Goal: Information Seeking & Learning: Learn about a topic

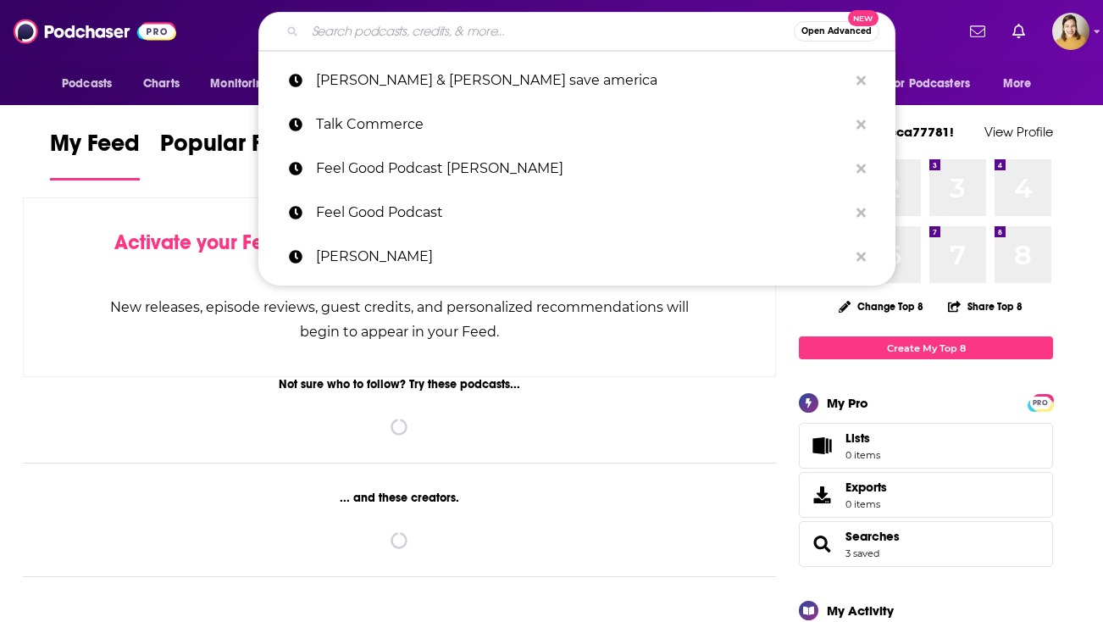
click at [561, 42] on input "Search podcasts, credits, & more..." at bounding box center [549, 31] width 489 height 27
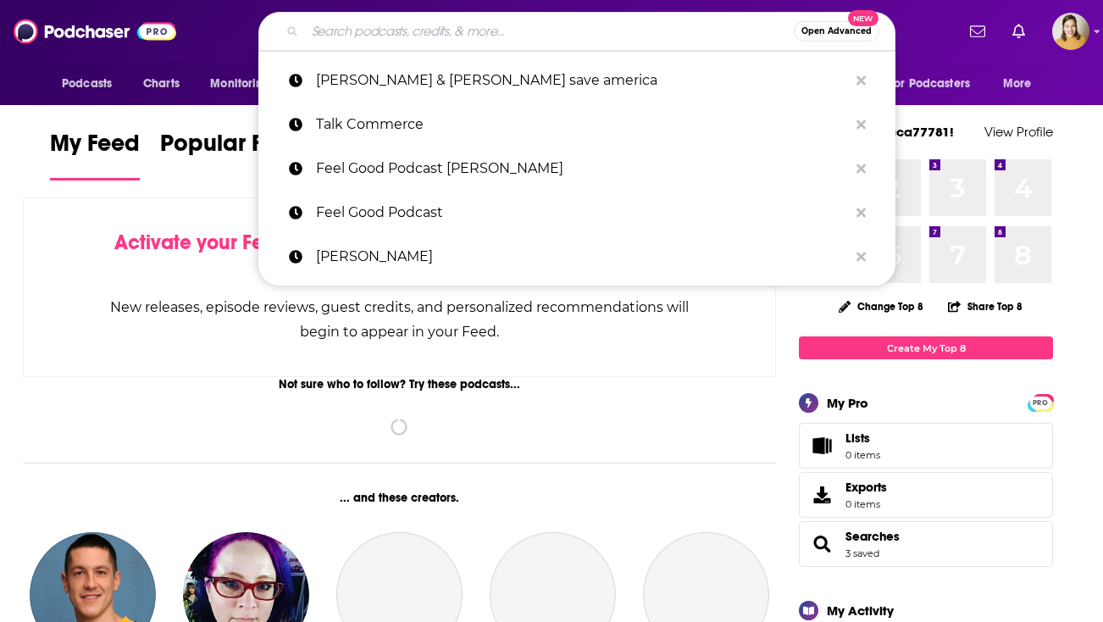
paste input "The Exceptional Sales Leader Podcast"
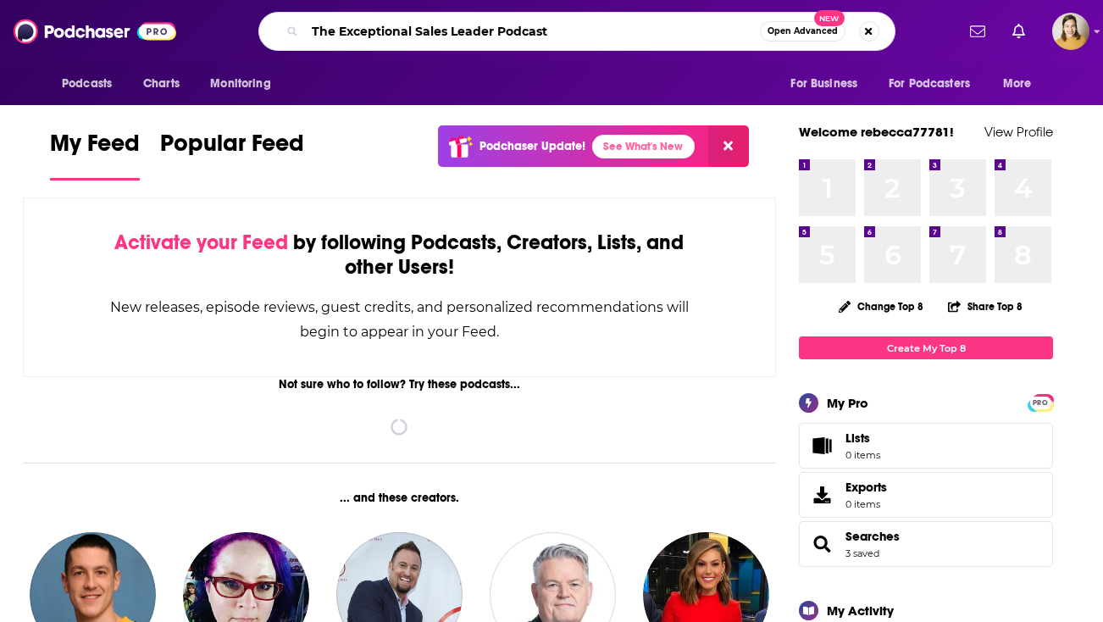
type input "The Exceptional Sales Leader Podcast"
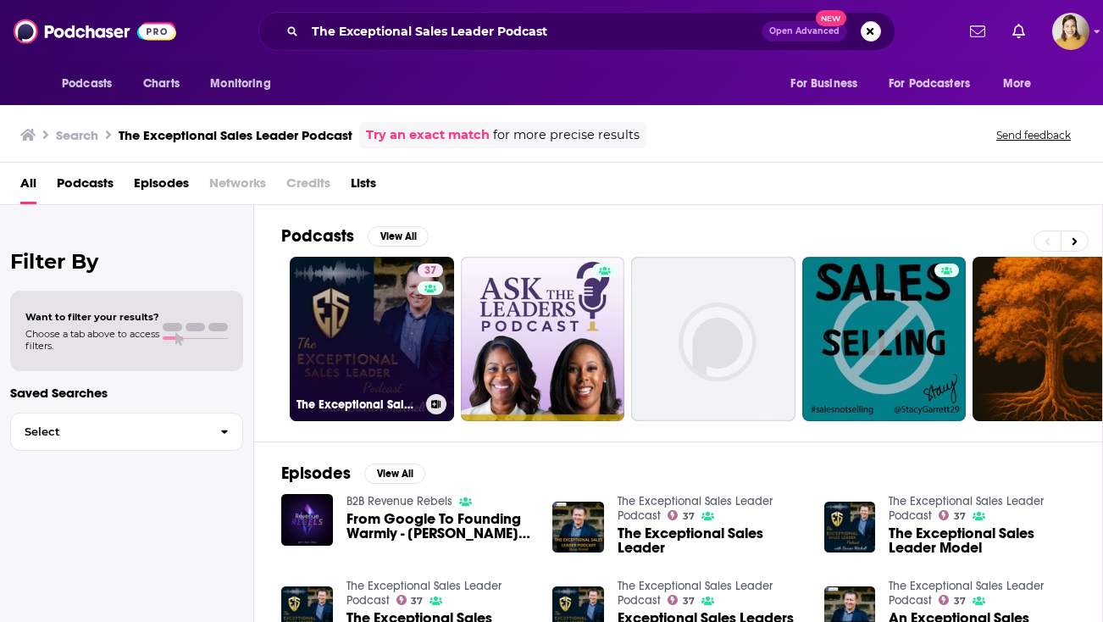
click at [340, 359] on link "37 The Exceptional Sales Leader Podcast" at bounding box center [372, 339] width 164 height 164
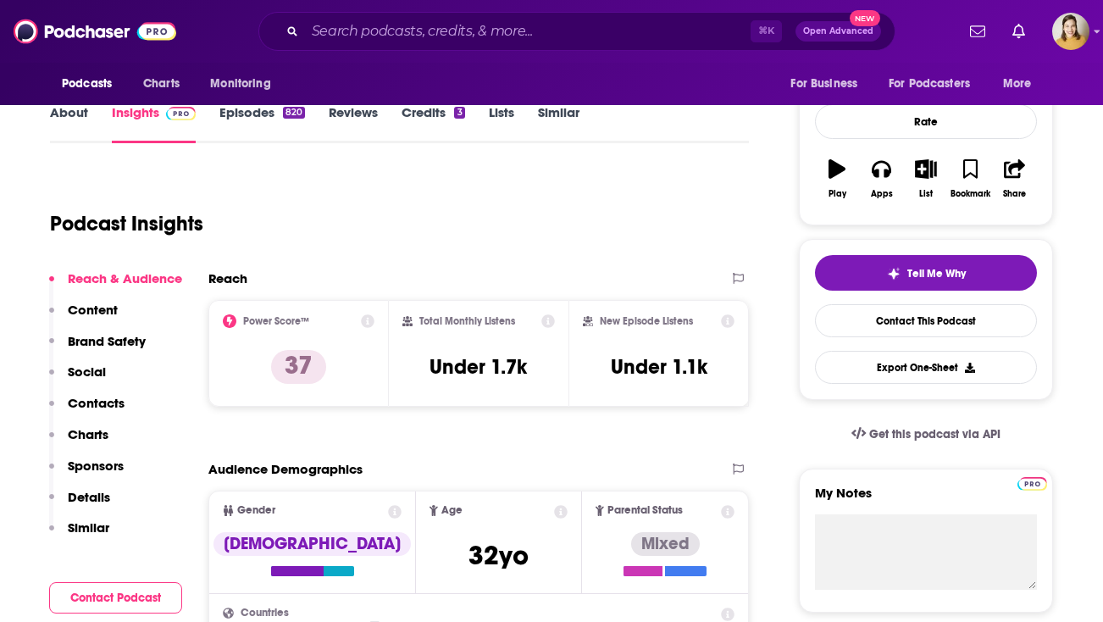
scroll to position [223, 0]
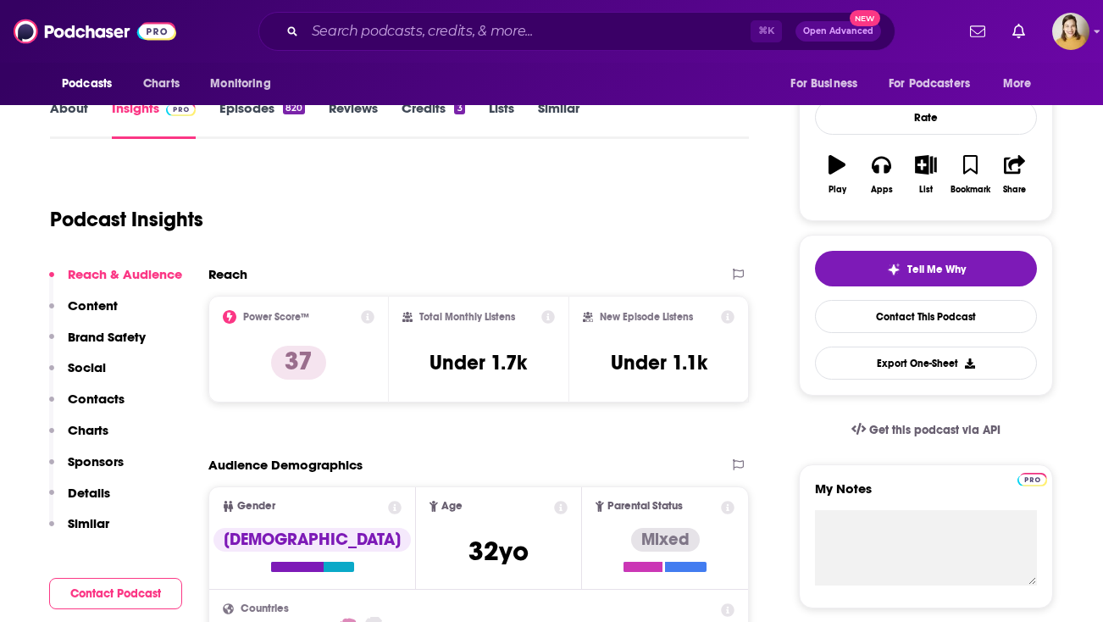
click at [71, 114] on link "About" at bounding box center [69, 119] width 38 height 39
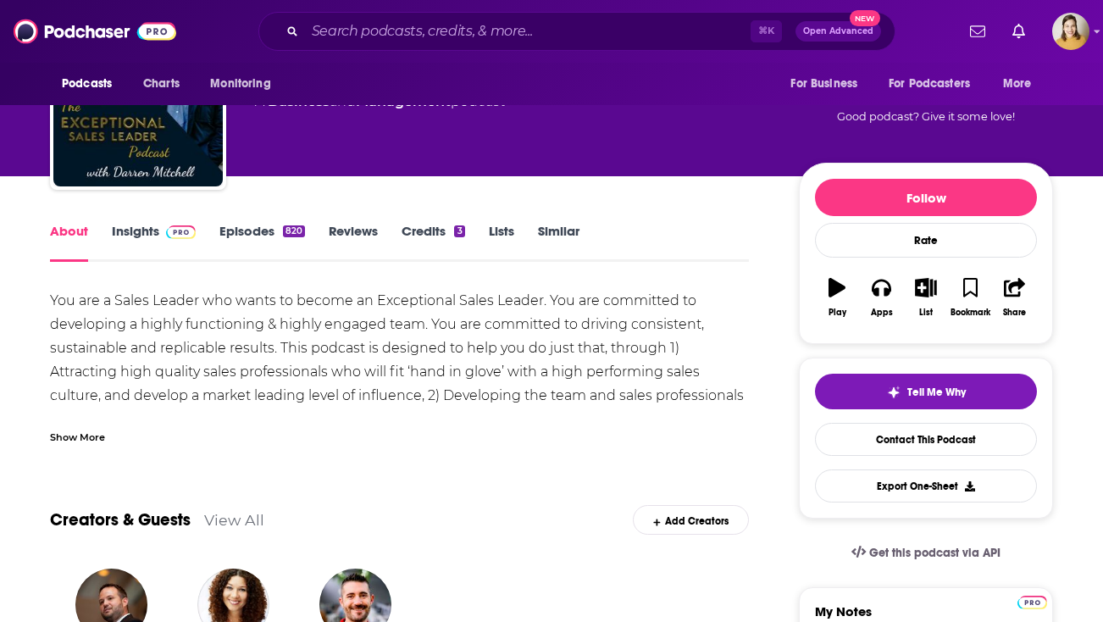
scroll to position [97, 0]
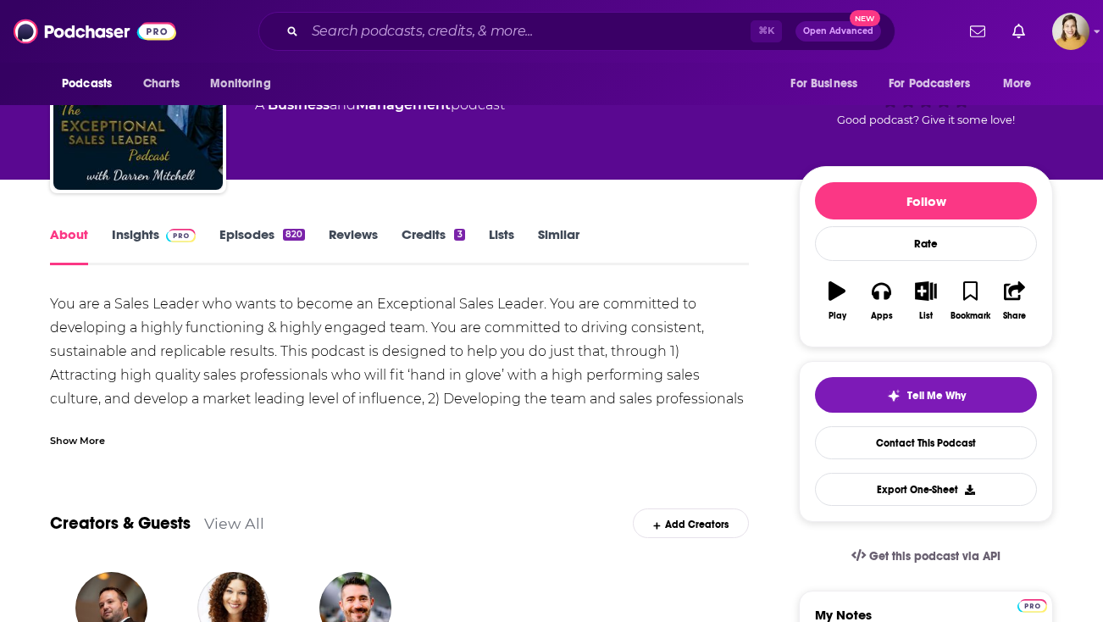
click at [144, 228] on link "Insights" at bounding box center [154, 245] width 84 height 39
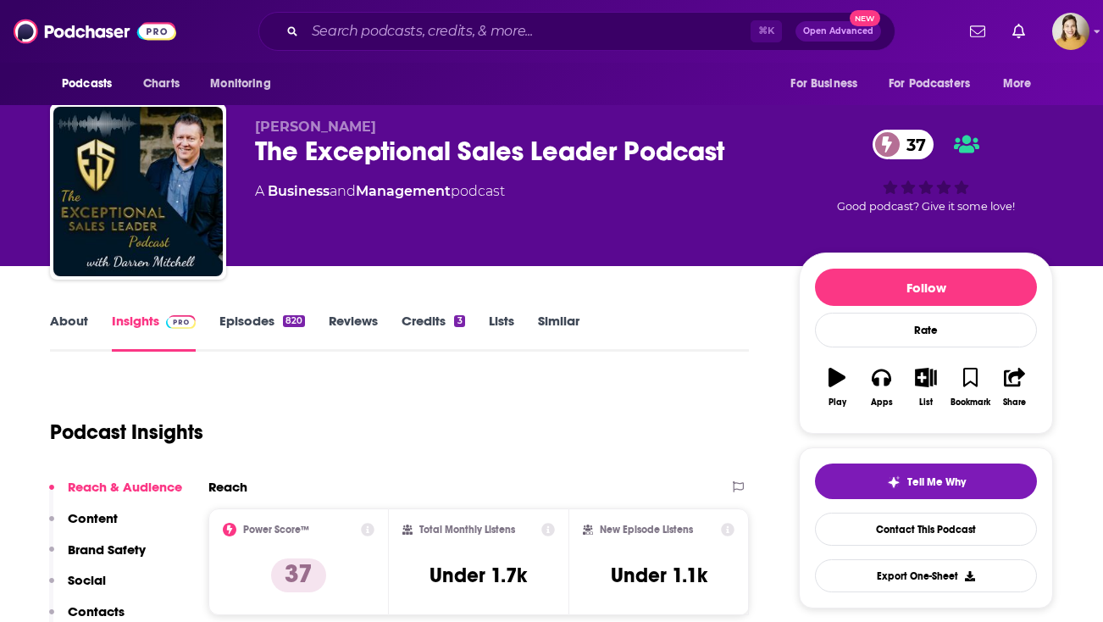
click at [95, 516] on p "Content" at bounding box center [93, 518] width 50 height 16
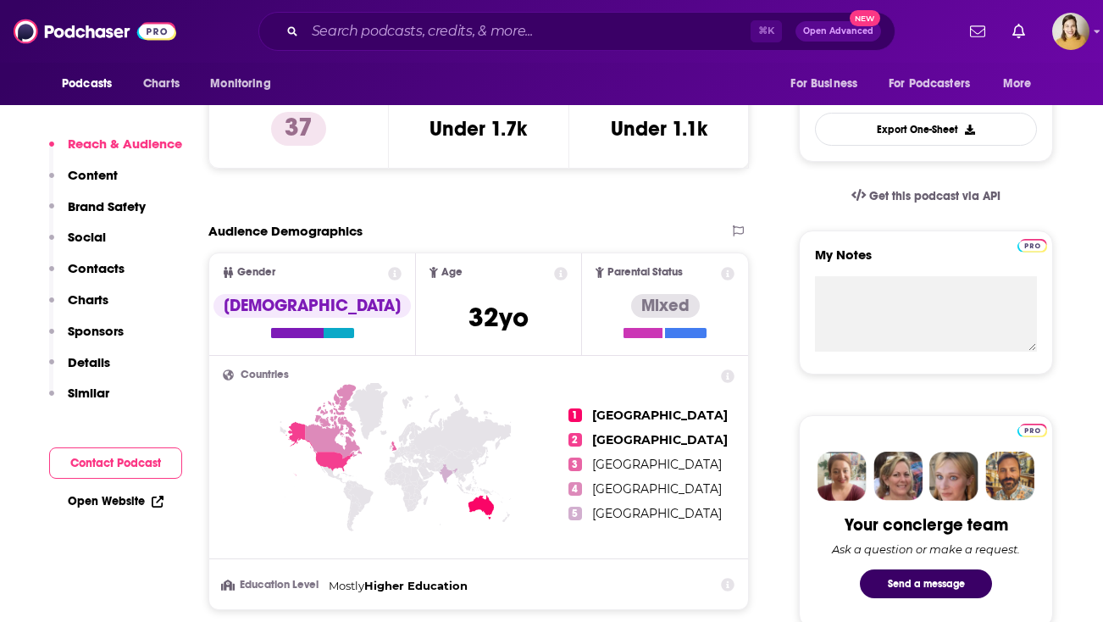
scroll to position [515, 0]
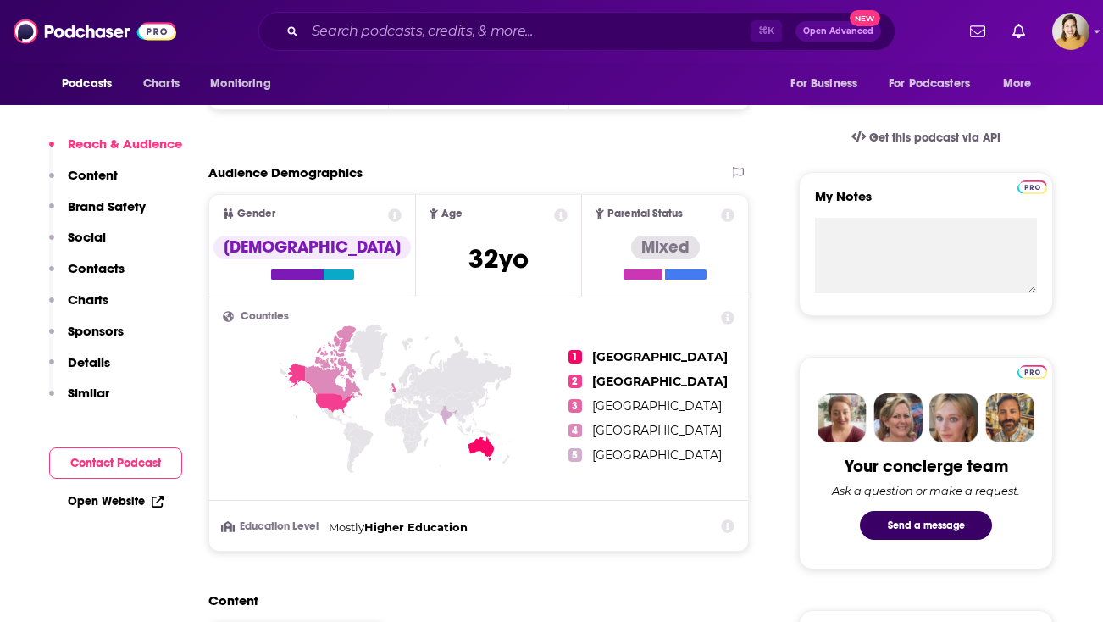
click at [107, 166] on button "Reach & Audience" at bounding box center [115, 151] width 133 height 31
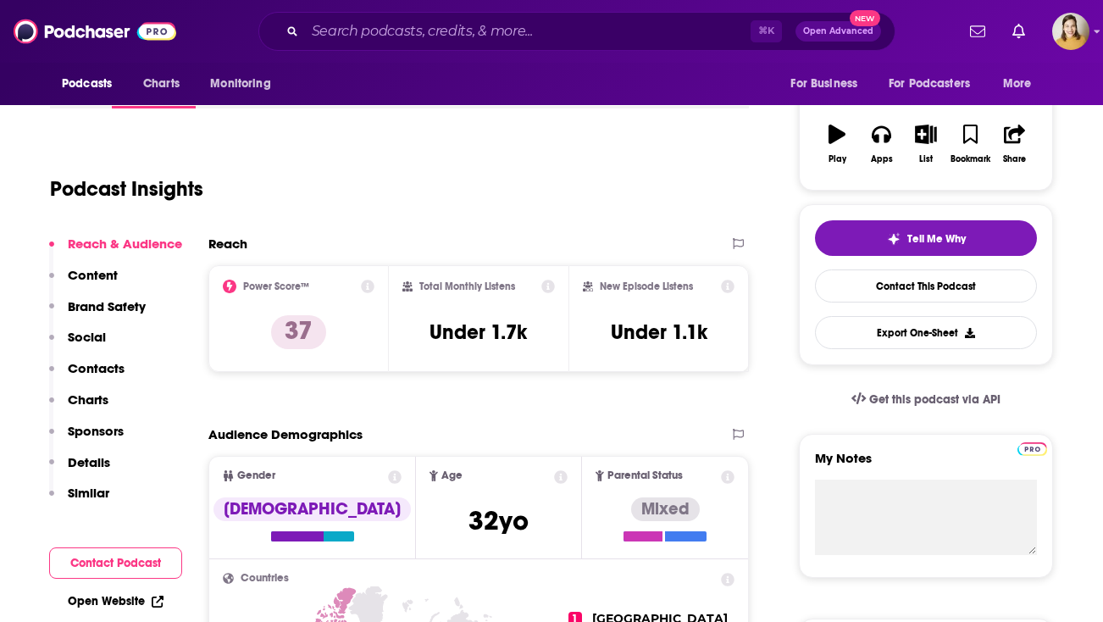
click at [98, 451] on button "Sponsors" at bounding box center [86, 438] width 75 height 31
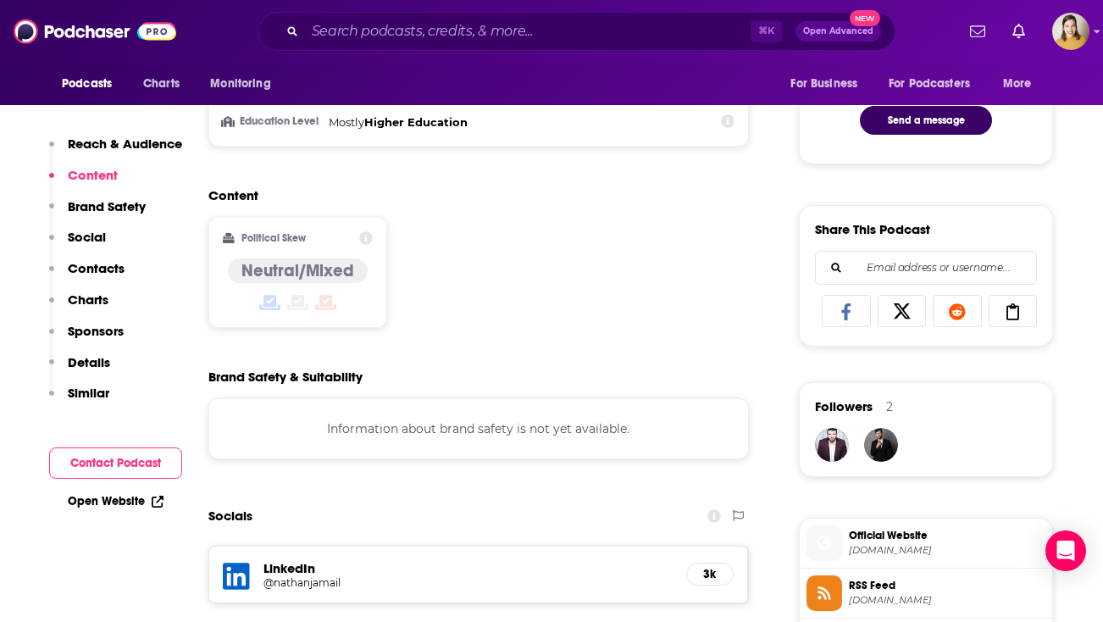
scroll to position [0, 0]
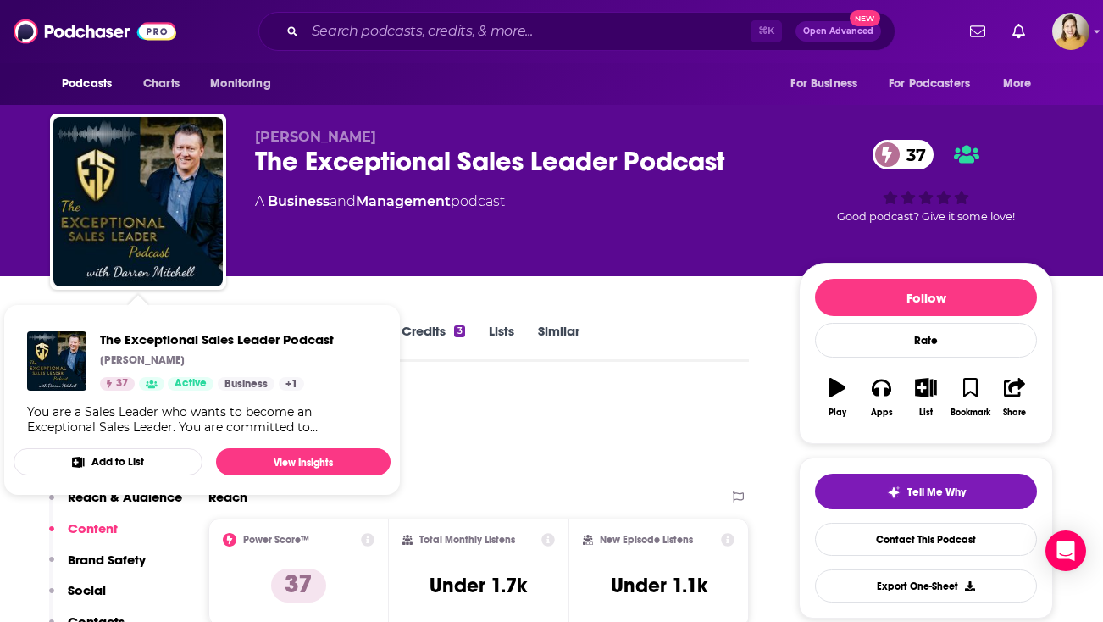
click at [562, 323] on link "Similar" at bounding box center [559, 342] width 42 height 39
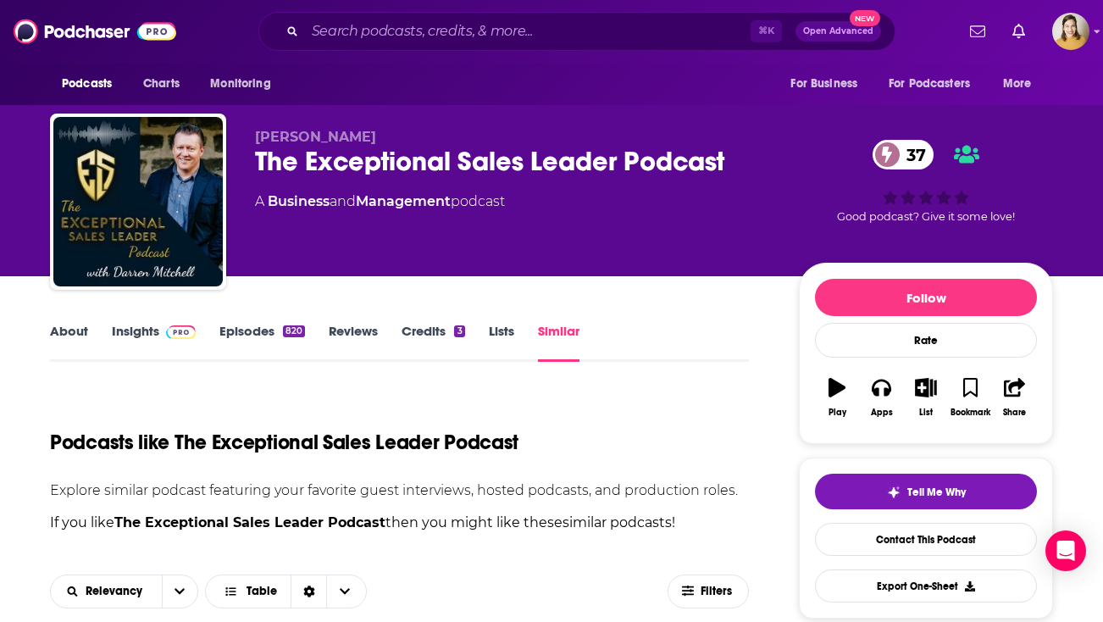
click at [115, 343] on link "Insights" at bounding box center [154, 342] width 84 height 39
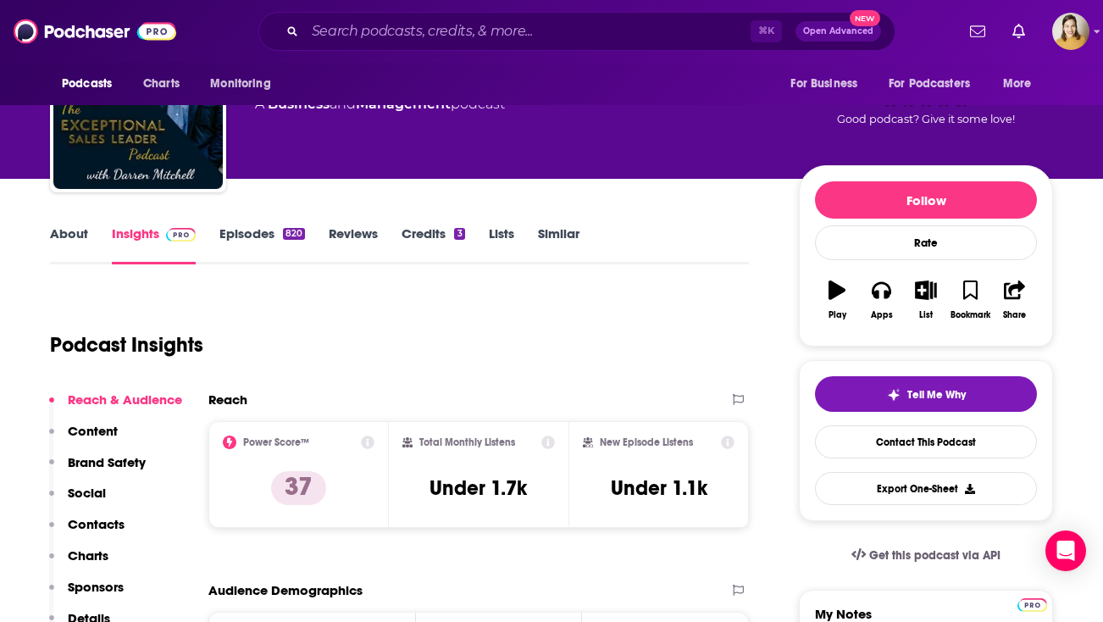
scroll to position [100, 0]
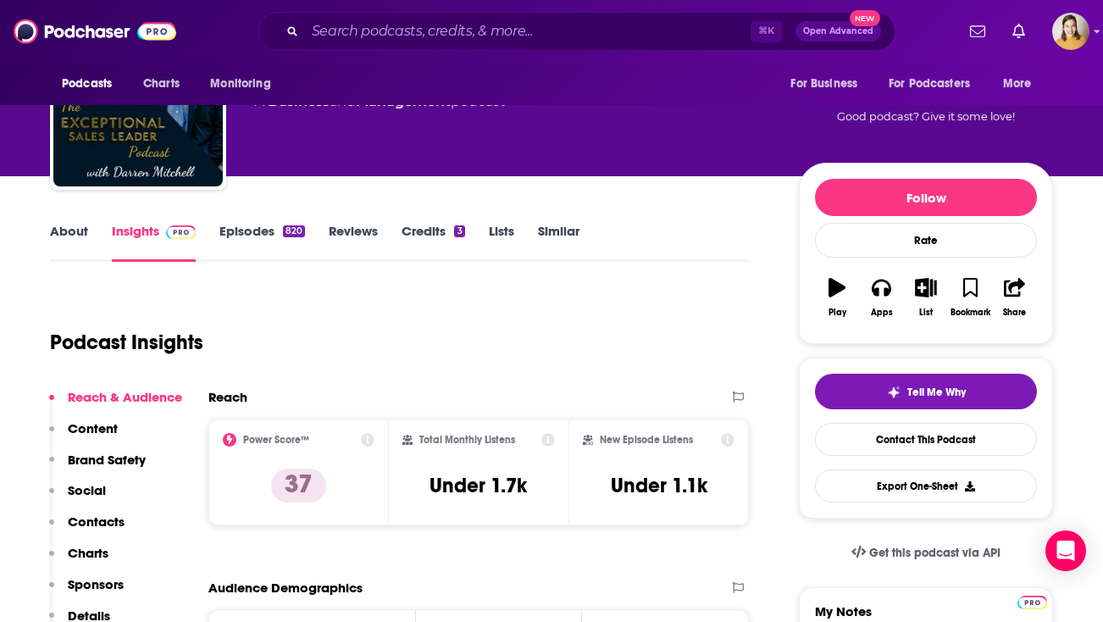
click at [74, 246] on link "About" at bounding box center [69, 242] width 38 height 39
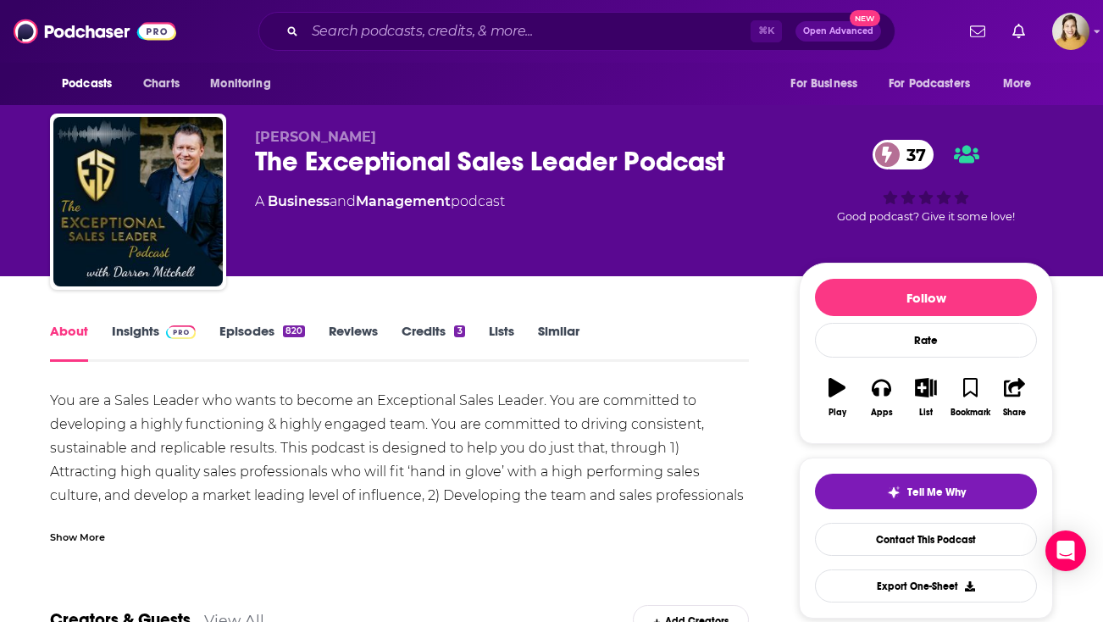
click at [215, 418] on div "You are a Sales Leader who wants to become an Exceptional Sales Leader. You are…" at bounding box center [399, 495] width 699 height 213
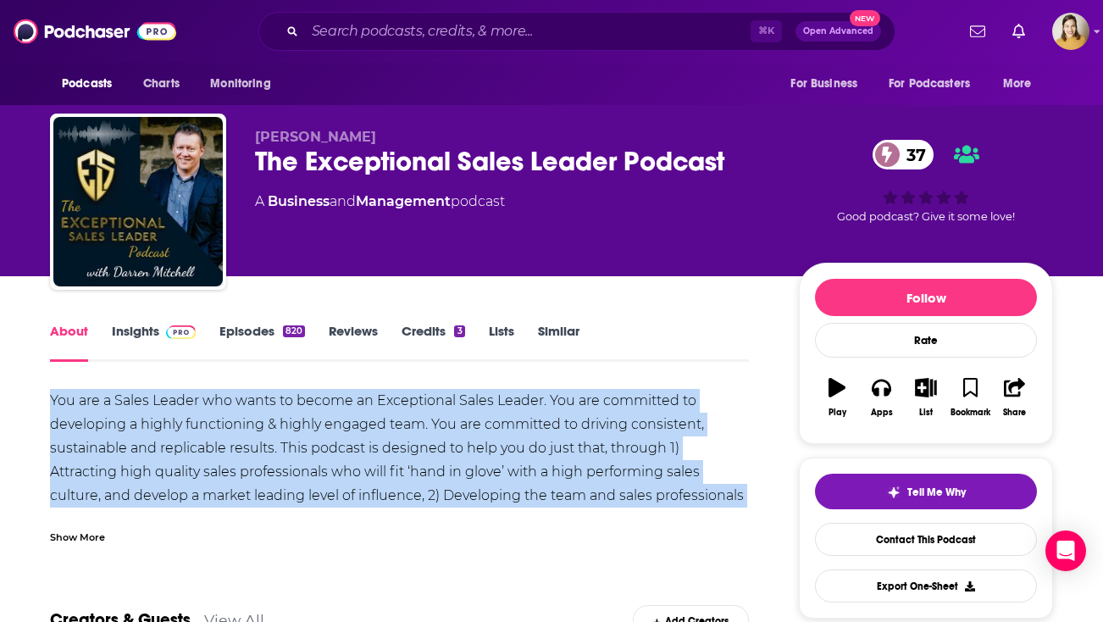
click at [215, 418] on div "You are a Sales Leader who wants to become an Exceptional Sales Leader. You are…" at bounding box center [399, 495] width 699 height 213
copy div "You are a Sales Leader who wants to become an Exceptional Sales Leader. You are…"
click at [552, 327] on link "Similar" at bounding box center [559, 342] width 42 height 39
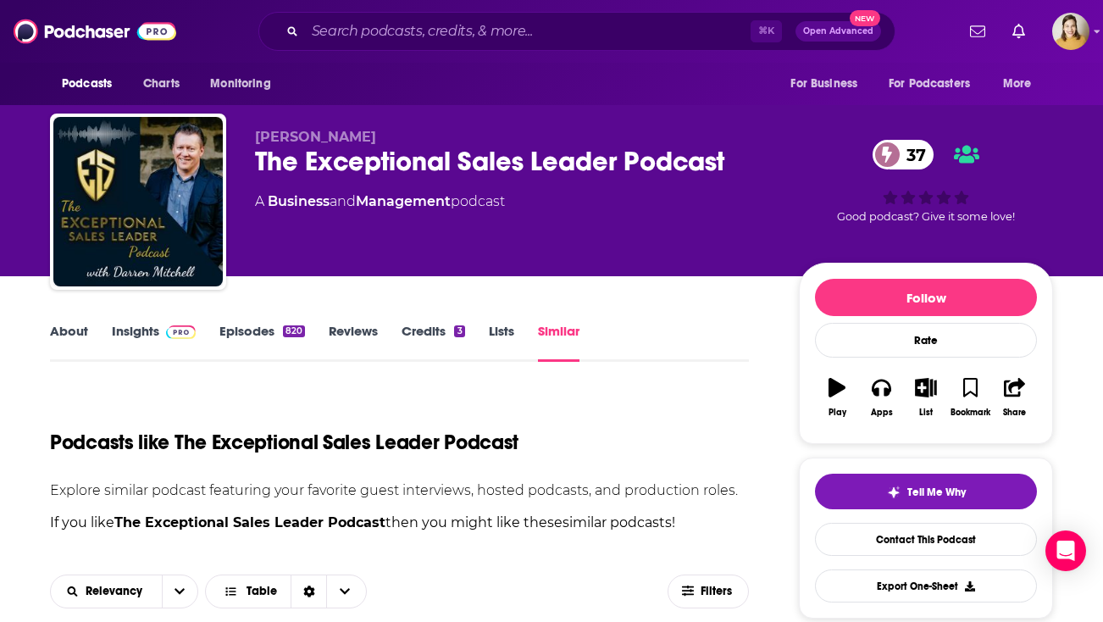
click at [437, 330] on link "Credits 3" at bounding box center [433, 342] width 63 height 39
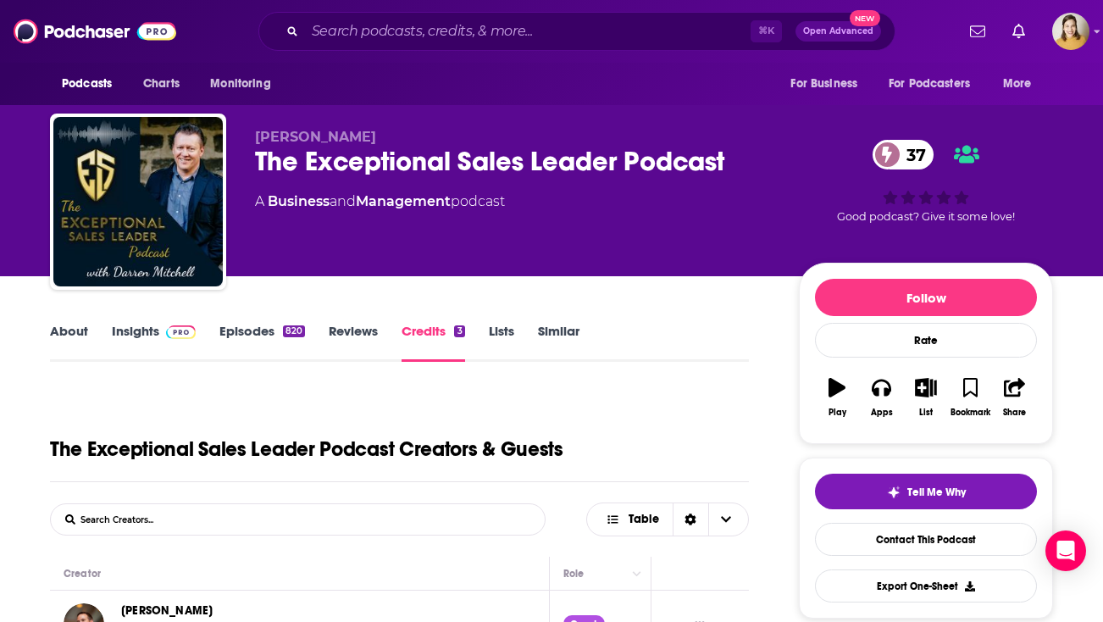
scroll to position [80, 0]
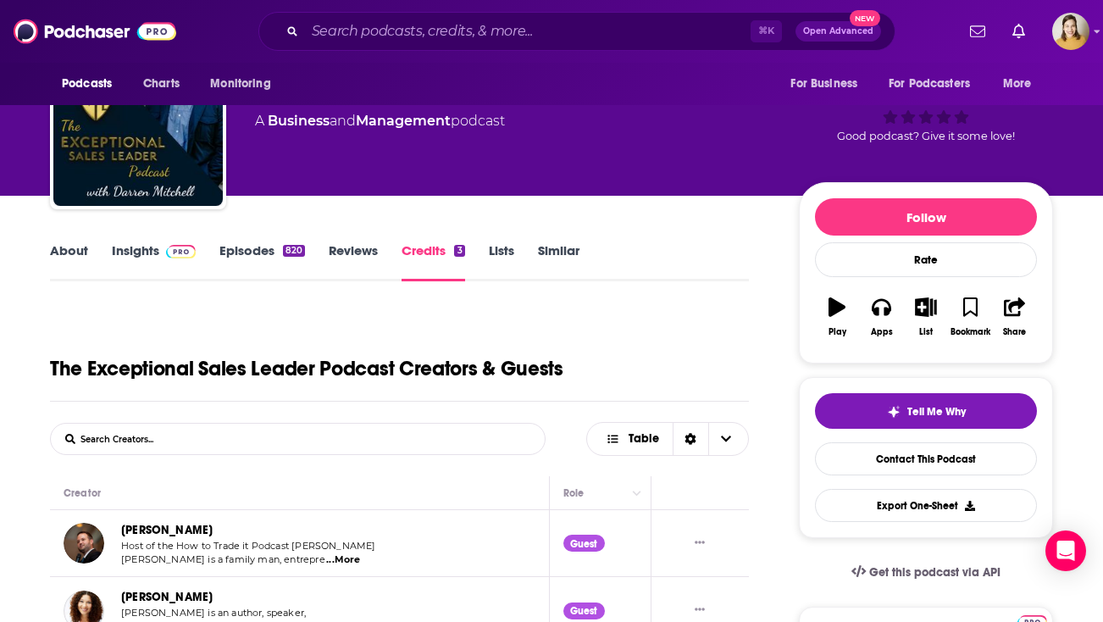
click at [339, 252] on link "Reviews" at bounding box center [353, 261] width 49 height 39
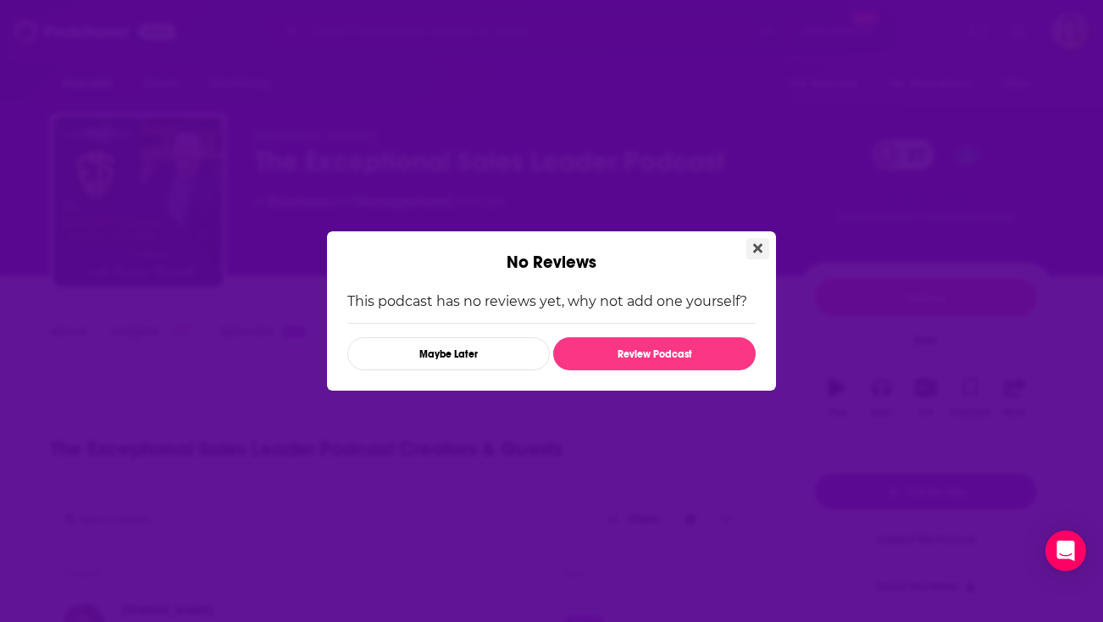
click at [765, 250] on button "Close" at bounding box center [757, 248] width 23 height 21
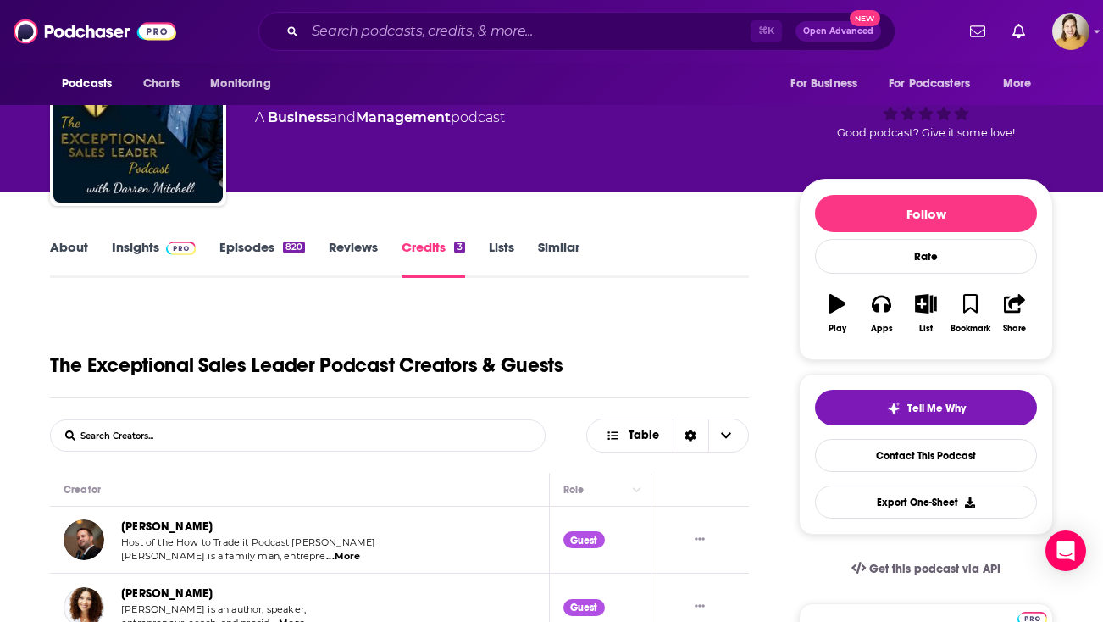
scroll to position [120, 0]
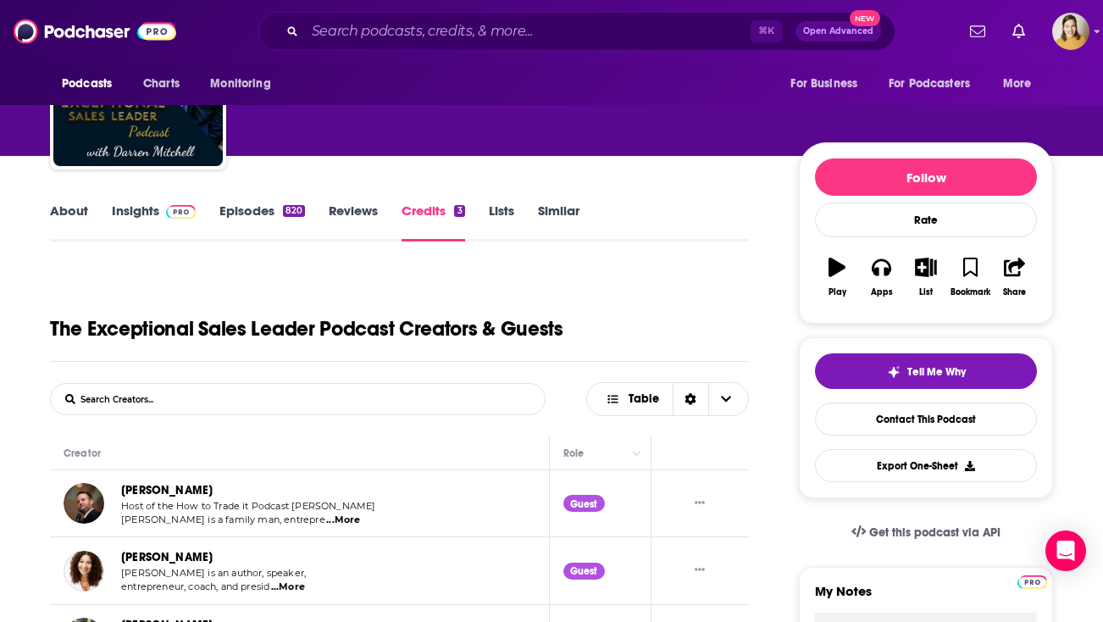
click at [246, 210] on link "Episodes 820" at bounding box center [262, 221] width 86 height 39
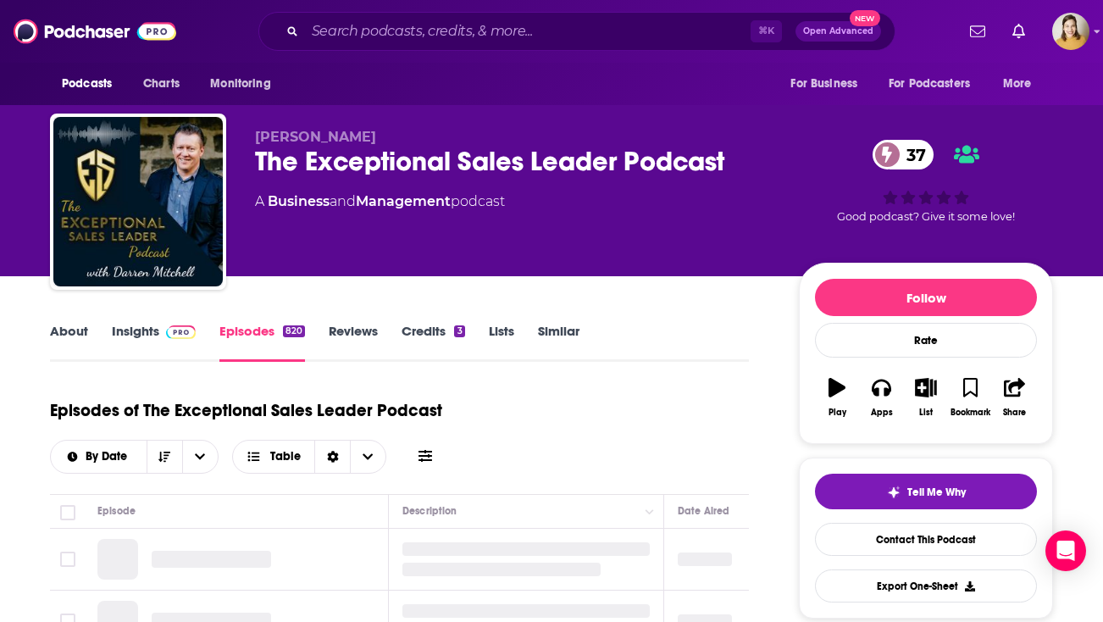
click at [123, 330] on link "Insights" at bounding box center [154, 342] width 84 height 39
